Goal: Information Seeking & Learning: Learn about a topic

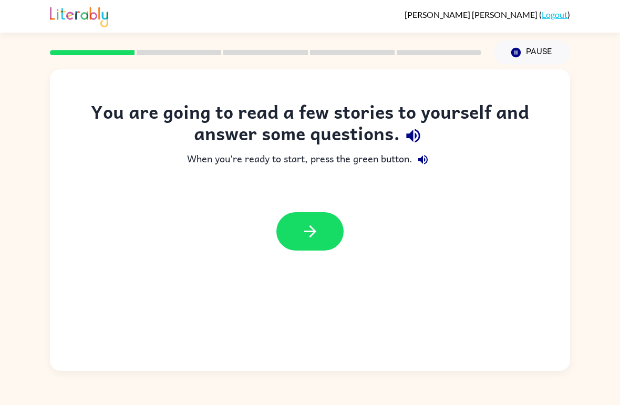
click at [272, 251] on div at bounding box center [310, 231] width 520 height 59
click at [284, 221] on button "button" at bounding box center [309, 231] width 67 height 38
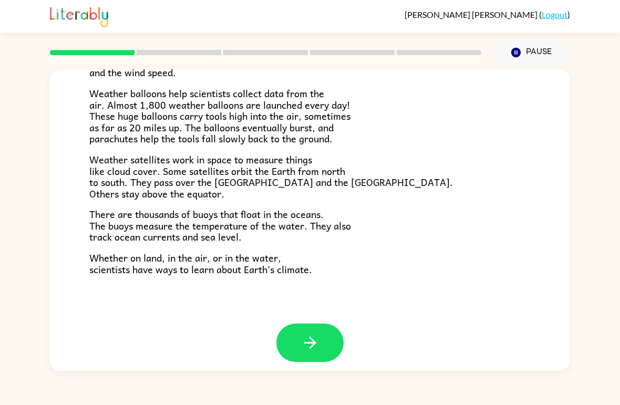
scroll to position [283, 0]
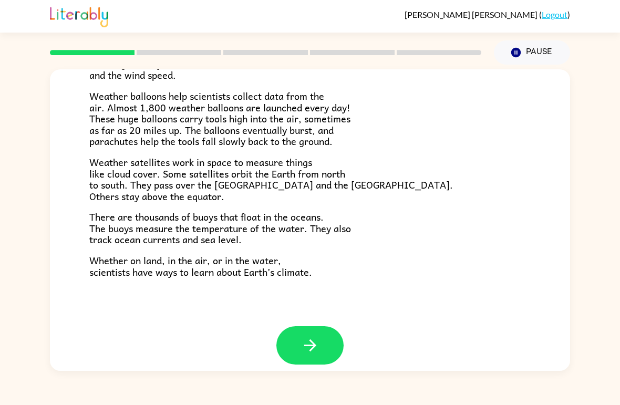
click at [309, 337] on icon "button" at bounding box center [310, 345] width 18 height 18
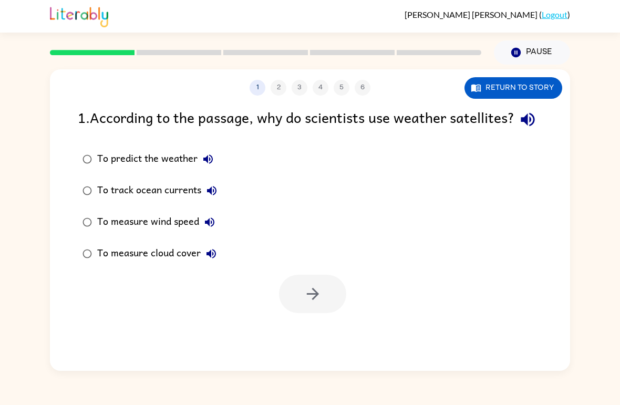
scroll to position [0, 0]
click at [104, 201] on div "To track ocean currents" at bounding box center [159, 190] width 125 height 21
click at [322, 303] on icon "button" at bounding box center [313, 294] width 18 height 18
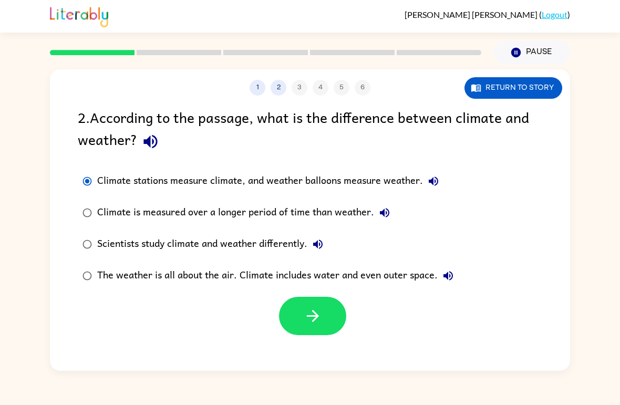
click at [317, 319] on icon "button" at bounding box center [313, 316] width 18 height 18
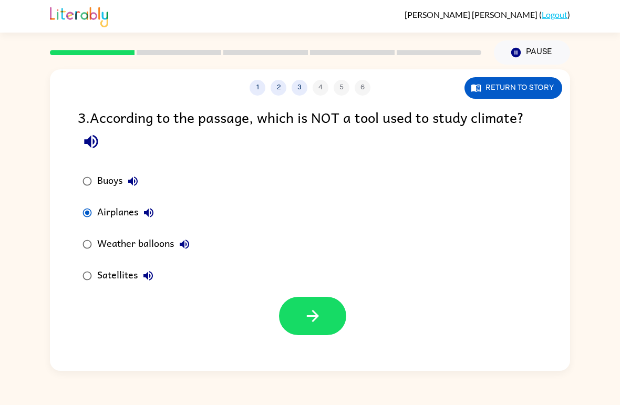
click at [313, 322] on icon "button" at bounding box center [312, 316] width 12 height 12
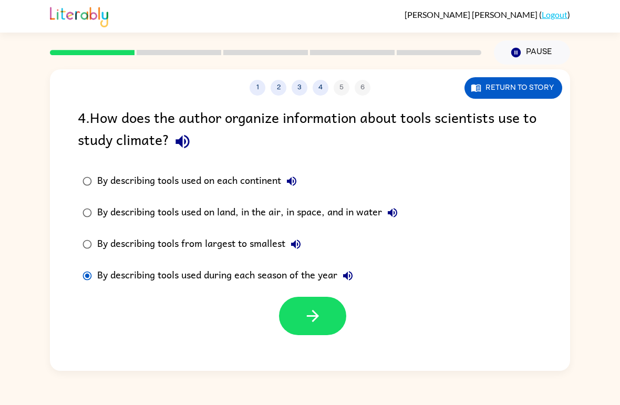
click at [314, 343] on div "1 2 3 4 5 6 Return to story 4 . How does the author organize information about …" at bounding box center [310, 220] width 520 height 302
click at [324, 319] on button "button" at bounding box center [312, 316] width 67 height 38
click at [324, 319] on div "1 2 3 4 5 6 Return to story 4 . How does the author organize information about …" at bounding box center [310, 220] width 520 height 302
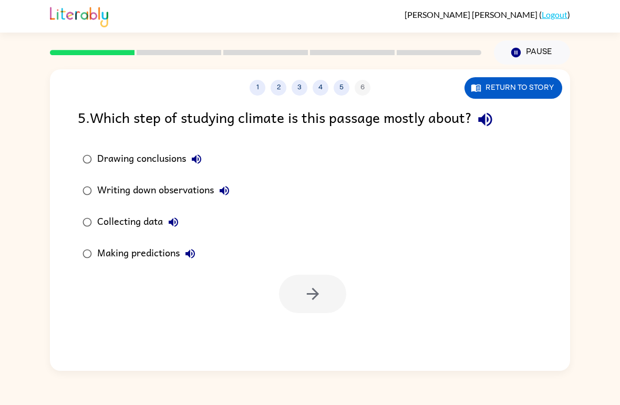
click at [323, 318] on div "1 2 3 4 5 6 Return to story 5 . Which step of studying climate is this passage …" at bounding box center [310, 220] width 520 height 302
click at [326, 304] on button "button" at bounding box center [312, 294] width 67 height 38
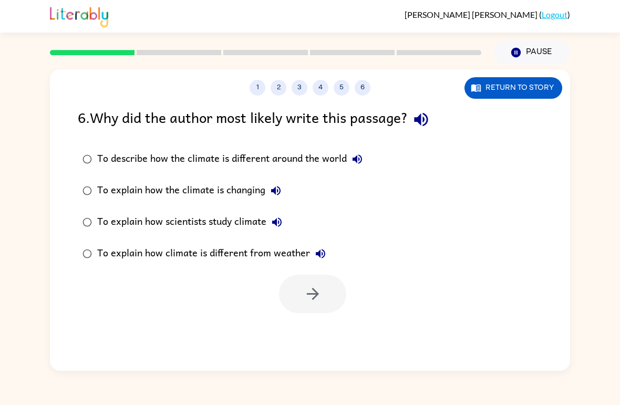
click at [428, 120] on icon "button" at bounding box center [421, 120] width 14 height 14
click at [304, 301] on icon "button" at bounding box center [313, 294] width 18 height 18
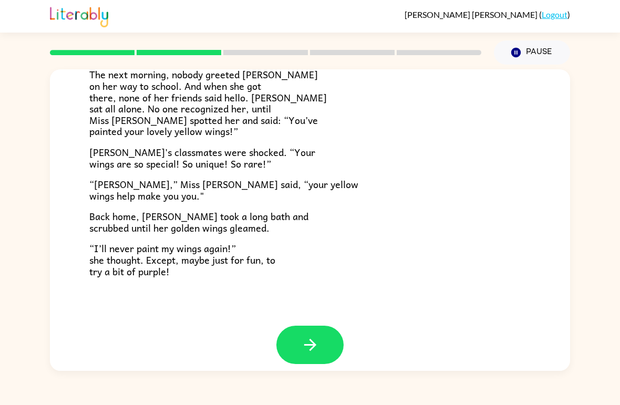
scroll to position [283, 0]
click at [330, 337] on button "button" at bounding box center [309, 345] width 67 height 38
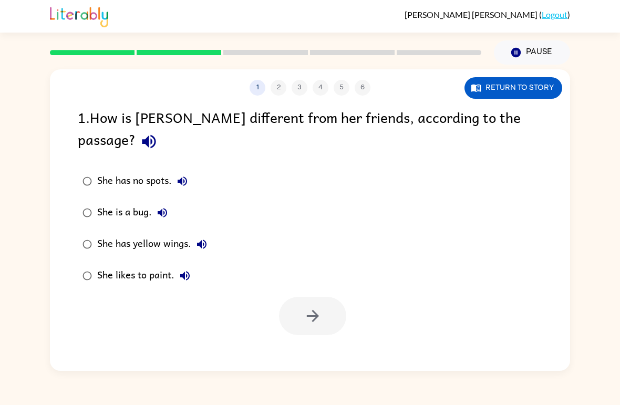
scroll to position [0, 0]
click at [101, 234] on div "She has yellow wings." at bounding box center [154, 244] width 115 height 21
click at [326, 297] on button "button" at bounding box center [312, 316] width 67 height 38
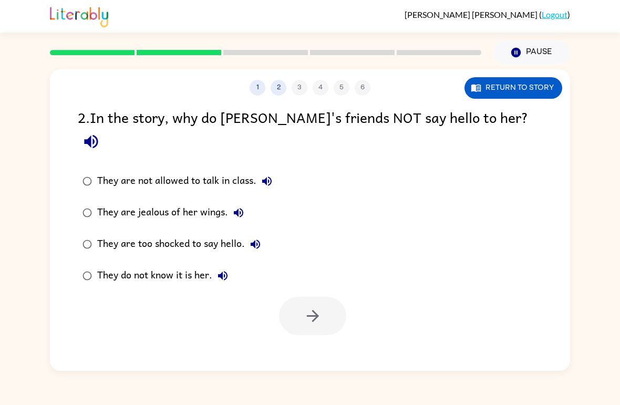
click at [84, 203] on label "They are jealous of her wings." at bounding box center [177, 213] width 211 height 32
click at [314, 306] on button "button" at bounding box center [312, 316] width 67 height 38
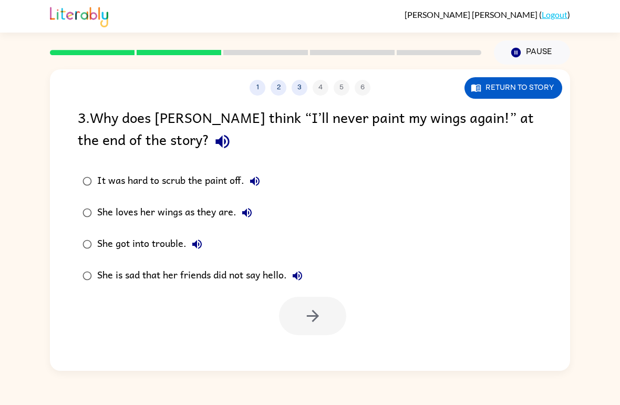
click at [98, 200] on label "She loves her wings as they are." at bounding box center [192, 213] width 241 height 32
click at [312, 333] on button "button" at bounding box center [312, 316] width 67 height 38
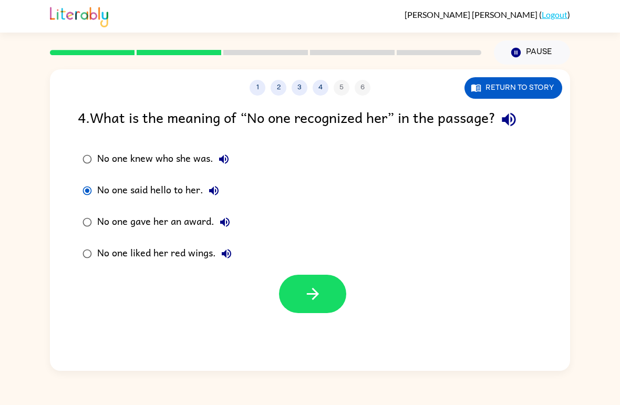
click at [95, 213] on label "No one gave her an award." at bounding box center [157, 222] width 170 height 32
click at [317, 291] on icon "button" at bounding box center [313, 294] width 18 height 18
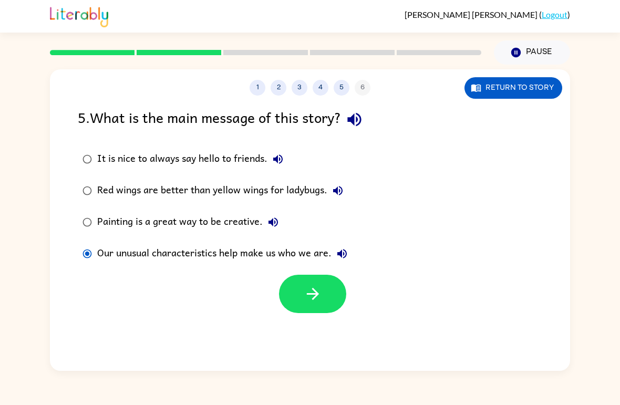
click at [298, 311] on button "button" at bounding box center [312, 294] width 67 height 38
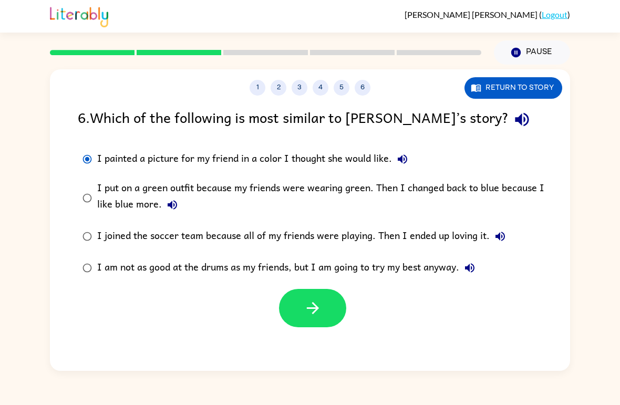
click at [515, 124] on icon "button" at bounding box center [522, 120] width 14 height 14
click at [94, 148] on label "I painted a picture for my friend in a color I thought she would like." at bounding box center [317, 159] width 490 height 32
click at [330, 310] on button "button" at bounding box center [312, 308] width 67 height 38
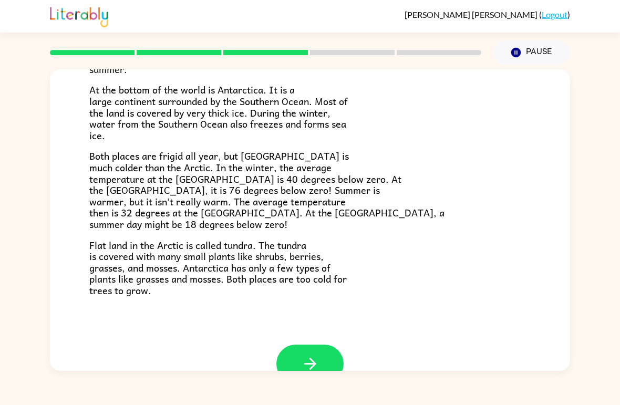
scroll to position [190, 0]
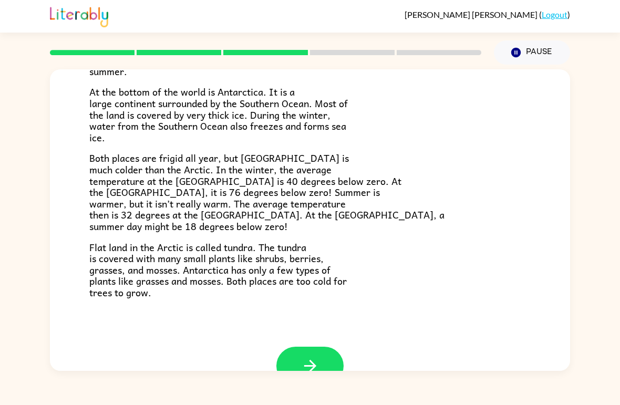
click at [295, 347] on button "button" at bounding box center [309, 366] width 67 height 38
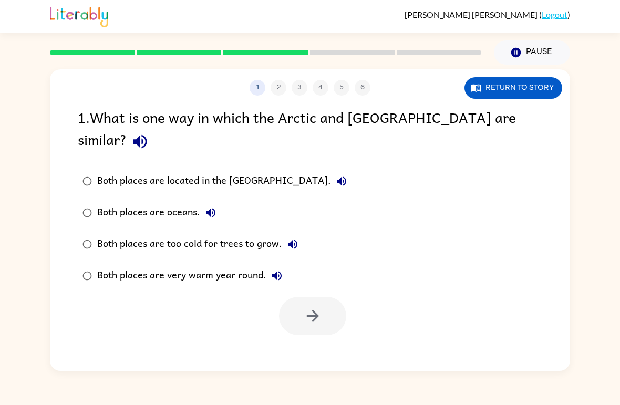
scroll to position [0, 0]
click at [105, 171] on div "Both places are located in the [GEOGRAPHIC_DATA]." at bounding box center [224, 181] width 255 height 21
click at [100, 234] on div "Both places are too cold for trees to grow." at bounding box center [200, 244] width 206 height 21
click at [100, 229] on label "Both places are too cold for trees to grow." at bounding box center [214, 245] width 285 height 32
click at [111, 165] on label "Both places are located in the [GEOGRAPHIC_DATA]." at bounding box center [214, 181] width 285 height 32
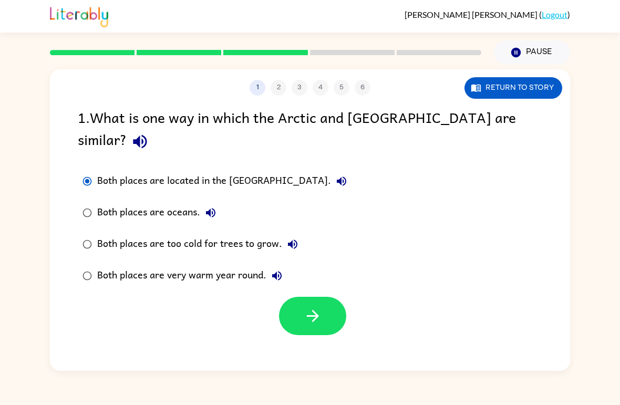
click at [302, 297] on button "button" at bounding box center [312, 316] width 67 height 38
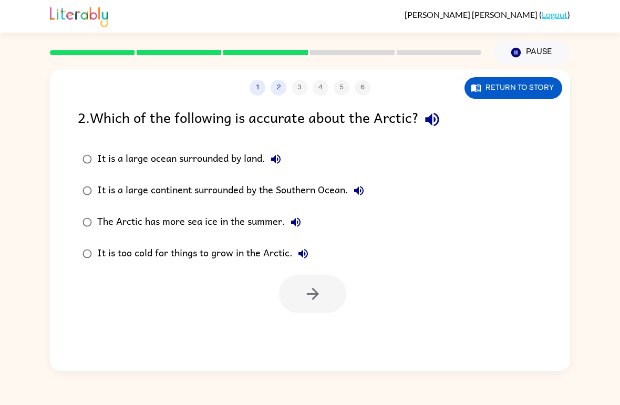
click at [120, 169] on div "It is a large ocean surrounded by land." at bounding box center [191, 159] width 189 height 21
click at [320, 293] on icon "button" at bounding box center [313, 294] width 18 height 18
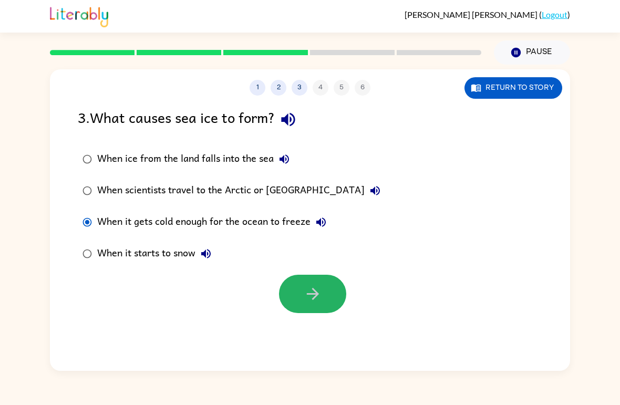
click at [312, 295] on icon "button" at bounding box center [312, 294] width 12 height 12
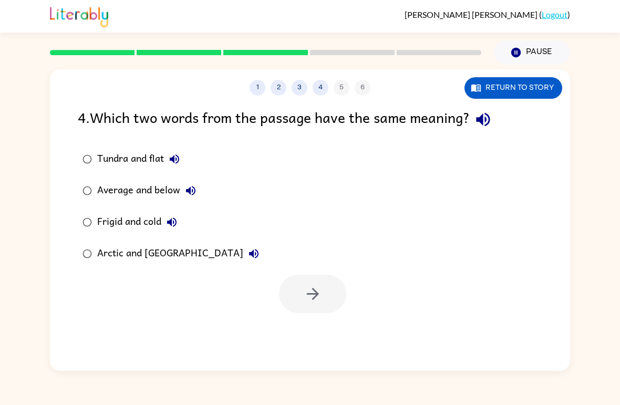
click at [69, 221] on div "4 . Which two words from the passage have the same meaning? Tundra and flat Ave…" at bounding box center [310, 209] width 520 height 207
click at [106, 223] on div "Frigid and cold" at bounding box center [139, 222] width 85 height 21
click at [304, 302] on icon "button" at bounding box center [313, 294] width 18 height 18
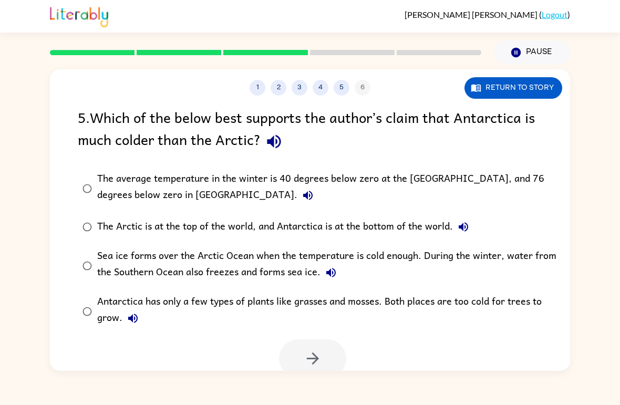
click at [85, 203] on label "The average temperature in the winter is 40 degrees below zero at the [GEOGRAPH…" at bounding box center [317, 188] width 490 height 46
click at [318, 357] on icon "button" at bounding box center [313, 358] width 18 height 18
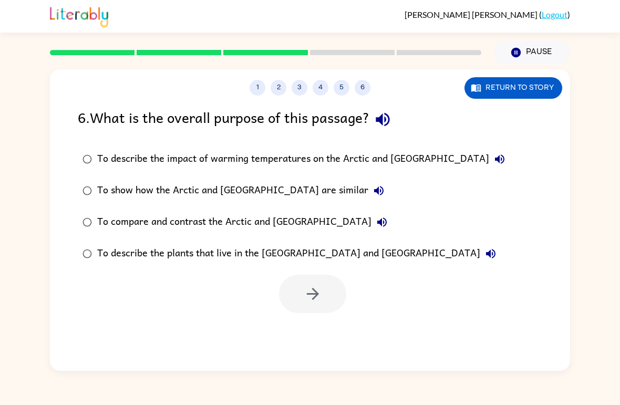
click at [318, 356] on div "1 2 3 4 5 6 Return to story 6 . What is the overall purpose of this passage? To…" at bounding box center [310, 220] width 520 height 302
click at [328, 313] on button "button" at bounding box center [312, 294] width 67 height 38
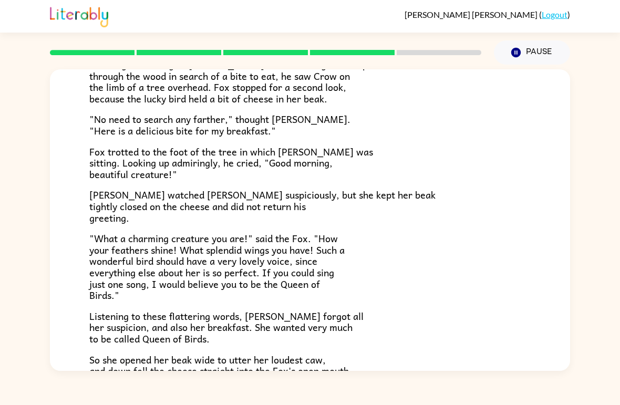
scroll to position [72, 0]
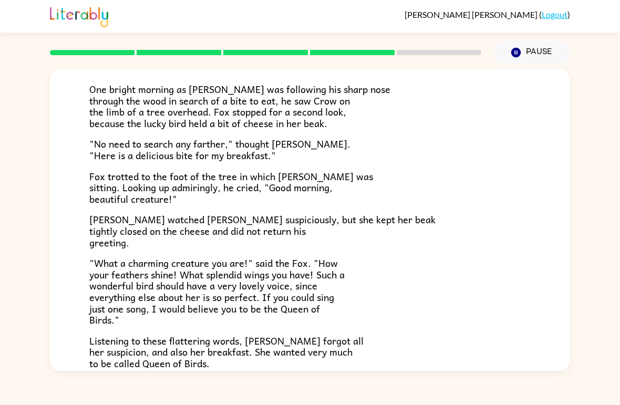
click at [301, 396] on div "[PERSON_NAME] ( Logout ) Pause Pause The Fox and the Crow One bright morning as…" at bounding box center [310, 202] width 620 height 405
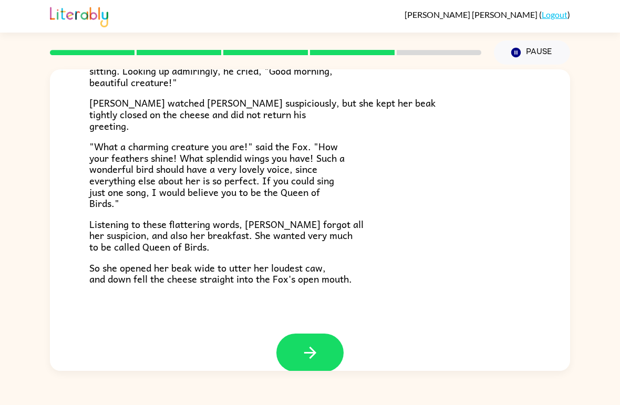
scroll to position [190, 0]
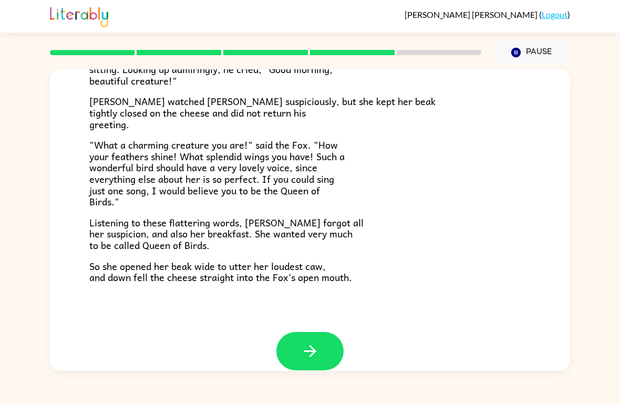
click at [329, 350] on button "button" at bounding box center [309, 351] width 67 height 38
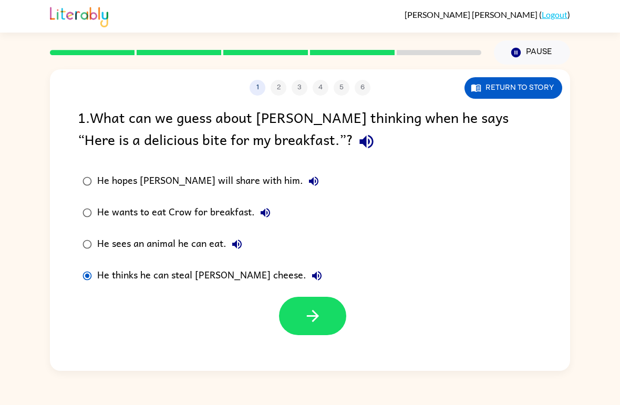
click at [329, 313] on button "button" at bounding box center [312, 316] width 67 height 38
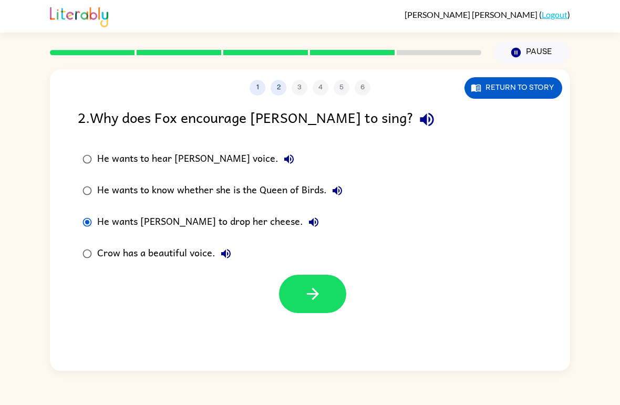
click at [101, 266] on label "Crow has a beautiful voice." at bounding box center [212, 254] width 281 height 32
click at [311, 289] on icon "button" at bounding box center [313, 294] width 18 height 18
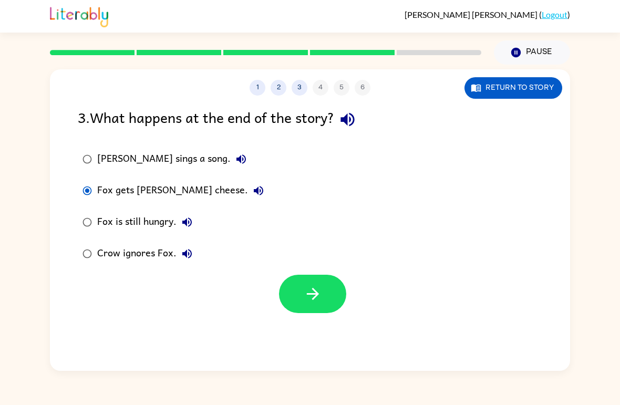
click at [323, 296] on button "button" at bounding box center [312, 294] width 67 height 38
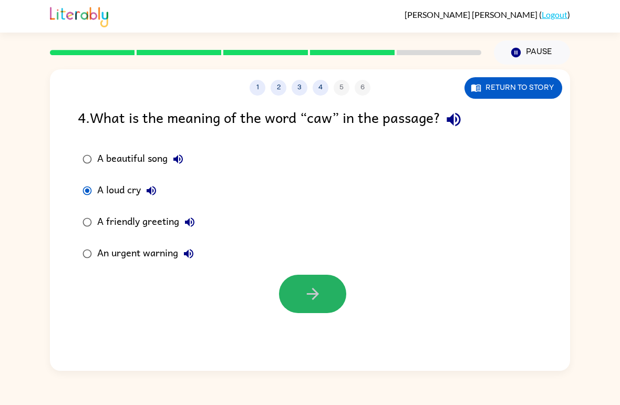
click at [318, 291] on icon "button" at bounding box center [313, 294] width 18 height 18
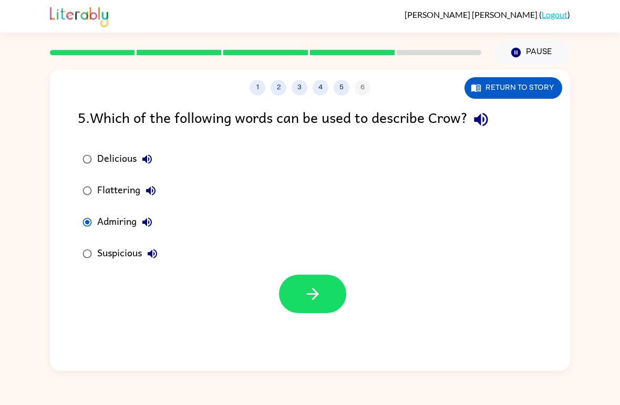
click at [331, 297] on button "button" at bounding box center [312, 294] width 67 height 38
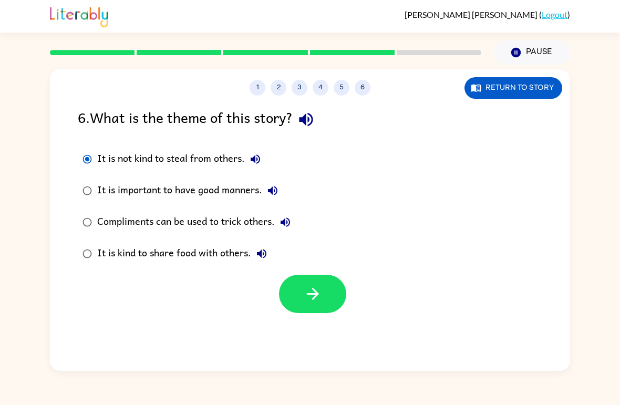
click at [317, 301] on icon "button" at bounding box center [313, 294] width 18 height 18
